Goal: Submit feedback/report problem

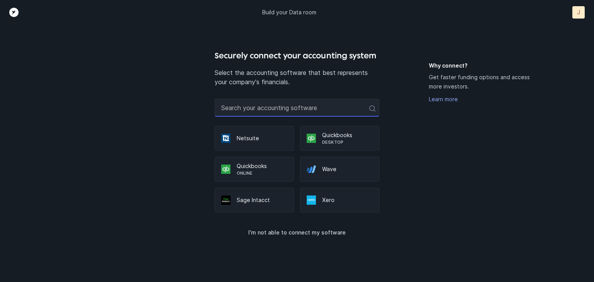
click at [269, 115] on input "text" at bounding box center [297, 108] width 165 height 18
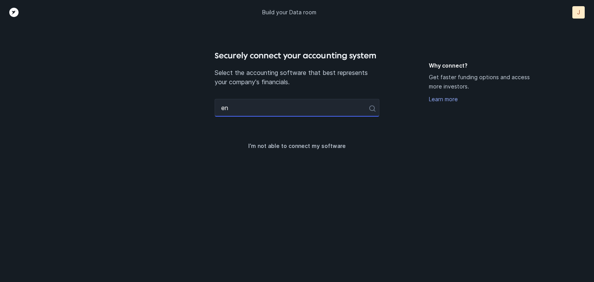
type input "e"
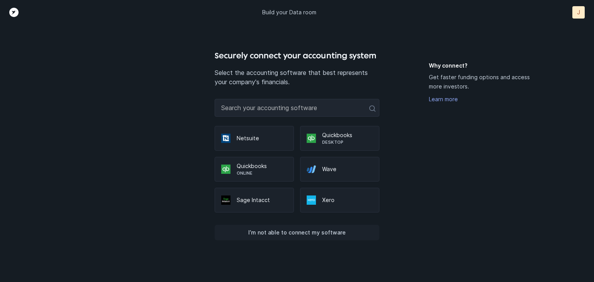
click at [282, 234] on p "I’m not able to connect my software" at bounding box center [297, 232] width 98 height 9
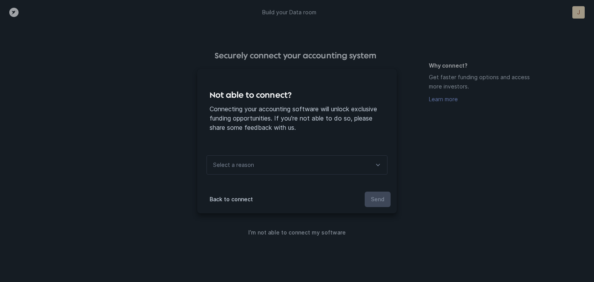
click at [259, 169] on div "Select a reason" at bounding box center [297, 165] width 181 height 19
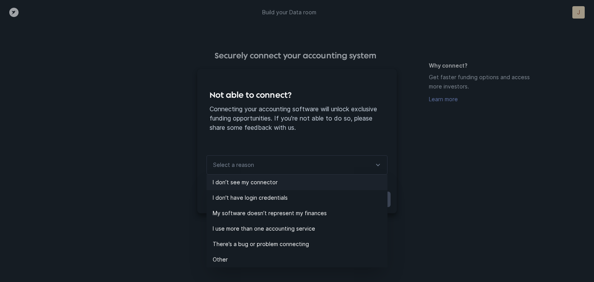
click at [257, 183] on p "I don’t see my connector" at bounding box center [300, 182] width 175 height 9
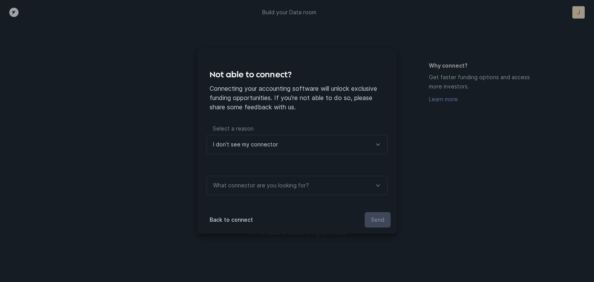
click at [277, 185] on p "What connector are you looking for?" at bounding box center [261, 185] width 96 height 9
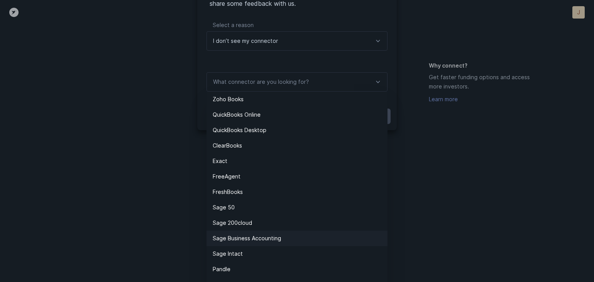
scroll to position [99, 0]
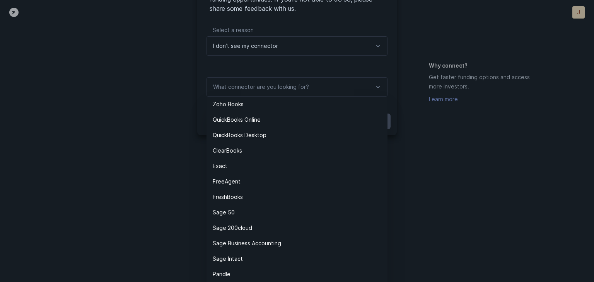
click at [186, 147] on div "Not able to connect? Connecting your accounting software will unlock exclusive …" at bounding box center [297, 42] width 594 height 282
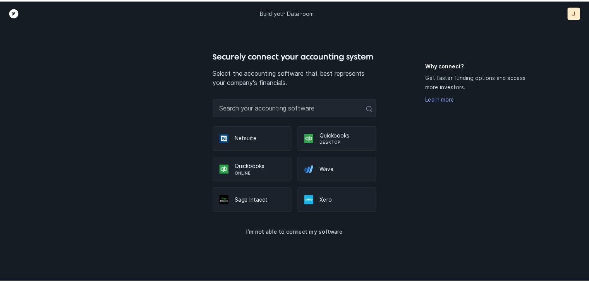
scroll to position [0, 0]
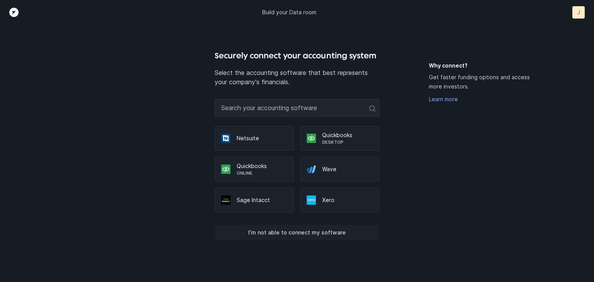
click at [286, 236] on p "I’m not able to connect my software" at bounding box center [297, 232] width 98 height 9
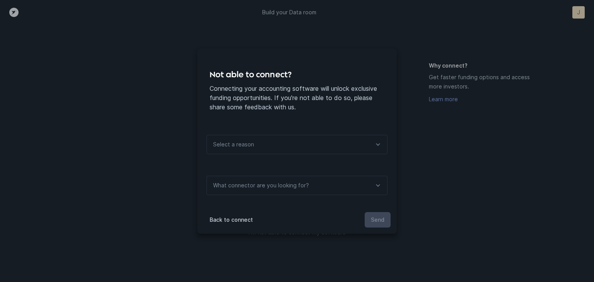
click at [381, 142] on icon at bounding box center [377, 144] width 9 height 9
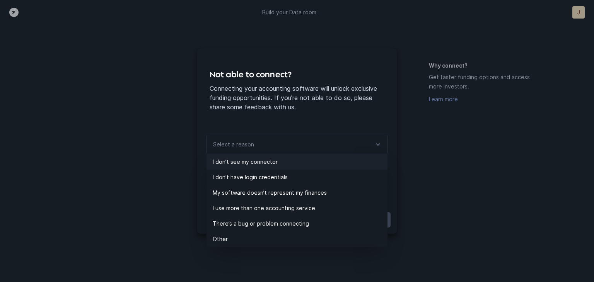
click at [248, 165] on p "I don’t see my connector" at bounding box center [300, 161] width 175 height 9
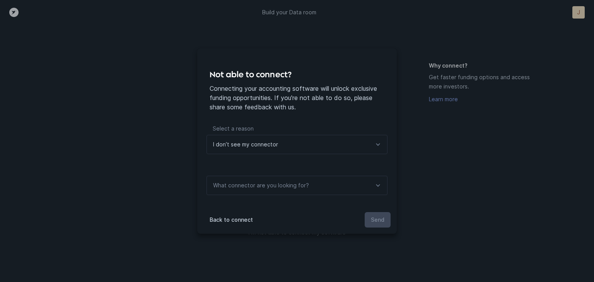
click at [379, 144] on icon at bounding box center [377, 144] width 9 height 9
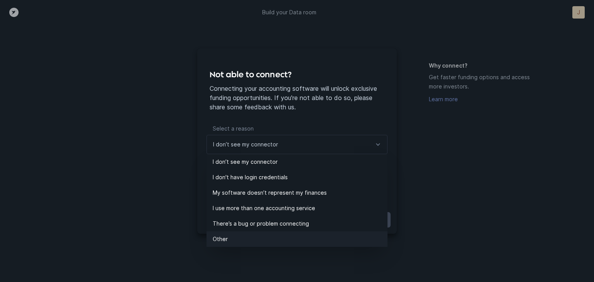
click at [224, 237] on p "Other" at bounding box center [300, 239] width 175 height 9
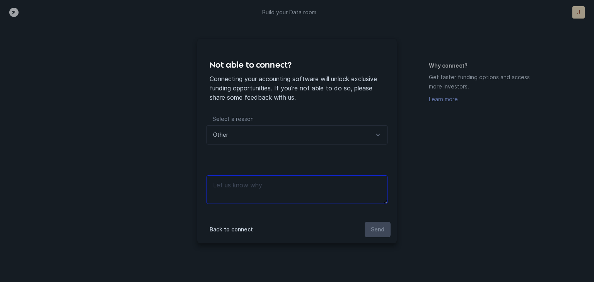
click at [260, 188] on textarea at bounding box center [297, 190] width 181 height 29
type textarea "E"
type textarea "M"
type textarea "c"
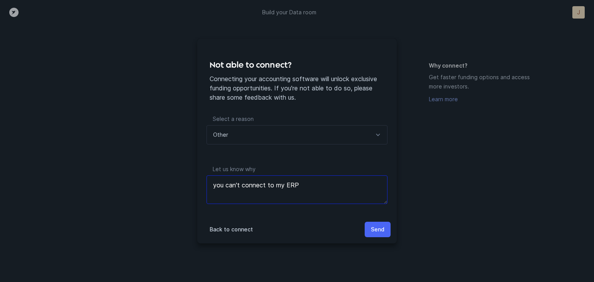
type textarea "you can't connect to my ERP"
click at [375, 230] on p "Send" at bounding box center [378, 229] width 14 height 9
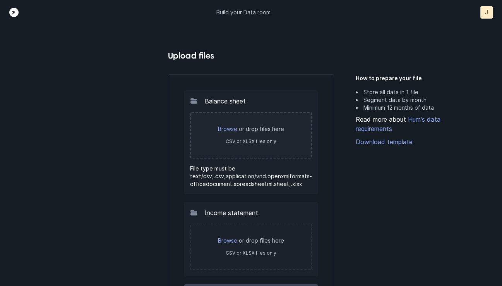
click at [246, 131] on p "Browse or drop files here" at bounding box center [250, 129] width 105 height 8
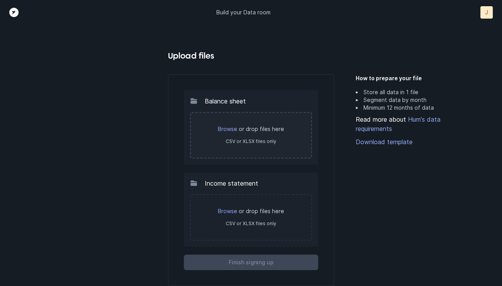
click at [203, 99] on div "Balance sheet" at bounding box center [250, 100] width 121 height 9
